Goal: Task Accomplishment & Management: Manage account settings

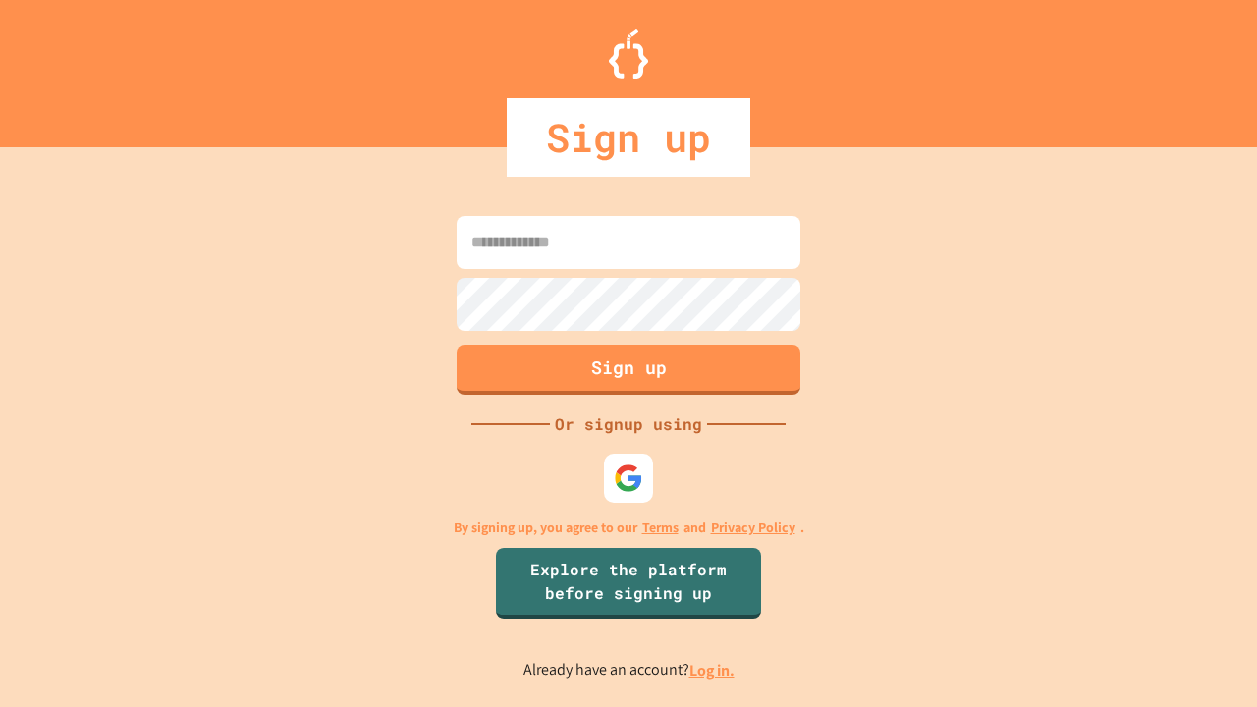
click at [713, 670] on link "Log in." at bounding box center [711, 670] width 45 height 21
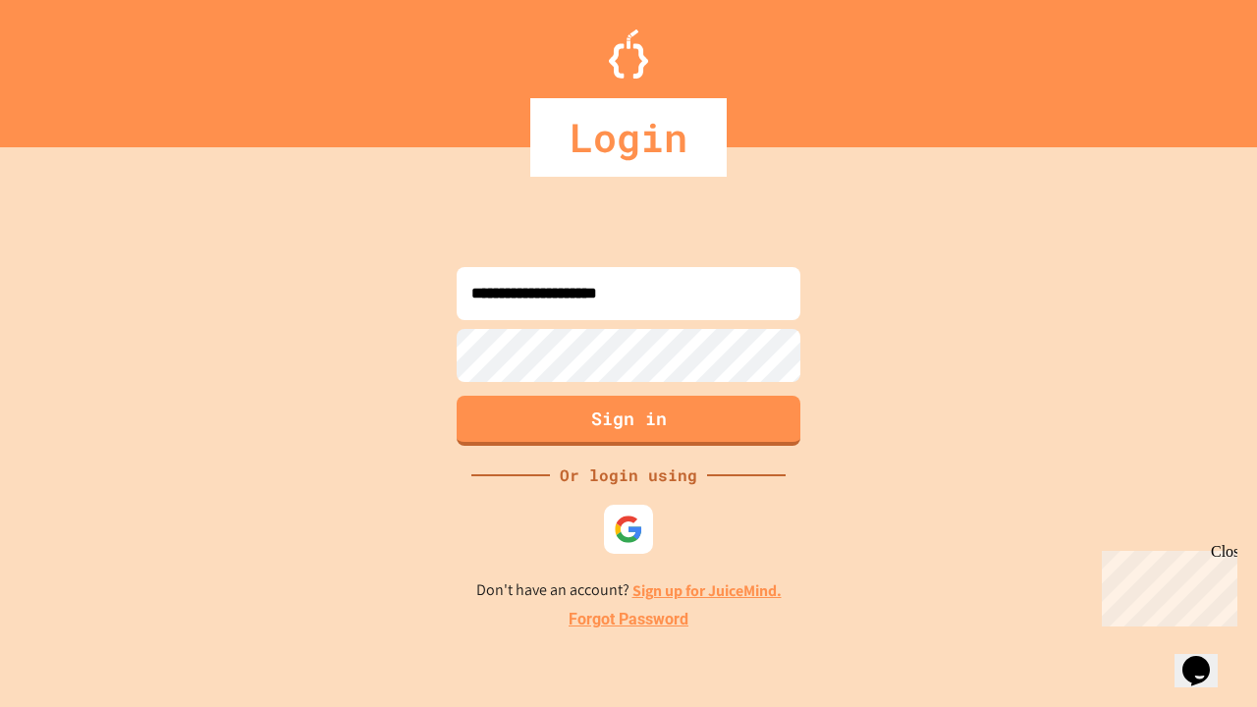
type input "**********"
